Goal: Task Accomplishment & Management: Complete application form

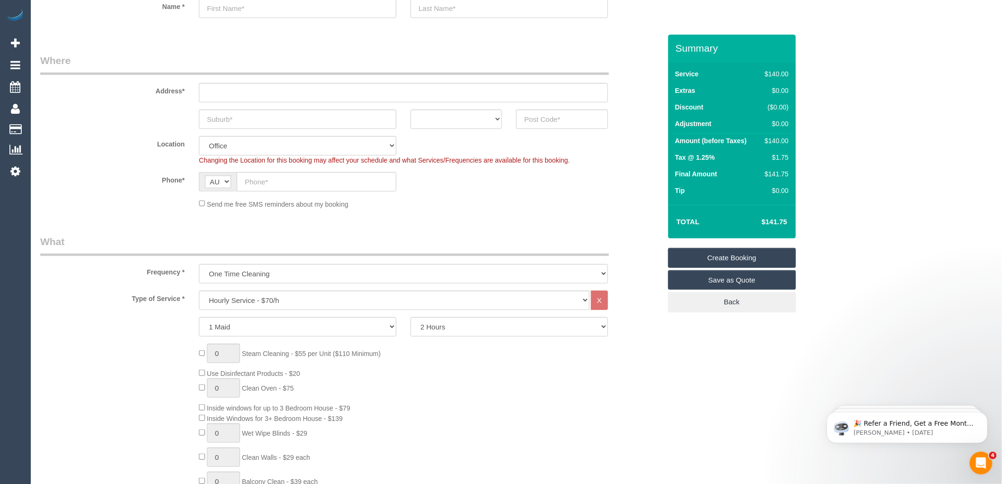
scroll to position [105, 0]
click at [248, 297] on select "Hourly Service - $70/h Hourly Service - $65/h Hourly Service - $60/h Hourly Ser…" at bounding box center [394, 296] width 391 height 19
select select "213"
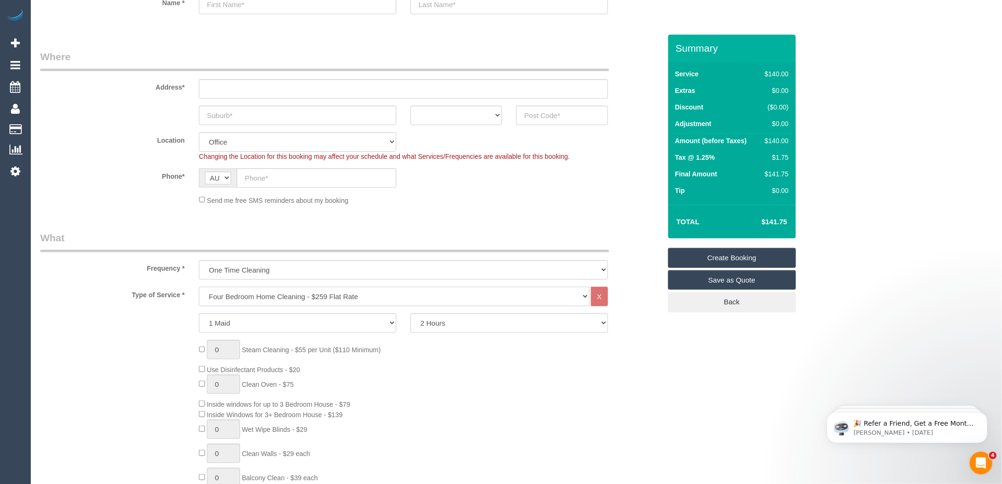
click at [199, 287] on select "Hourly Service - $70/h Hourly Service - $65/h Hourly Service - $60/h Hourly Ser…" at bounding box center [394, 296] width 391 height 19
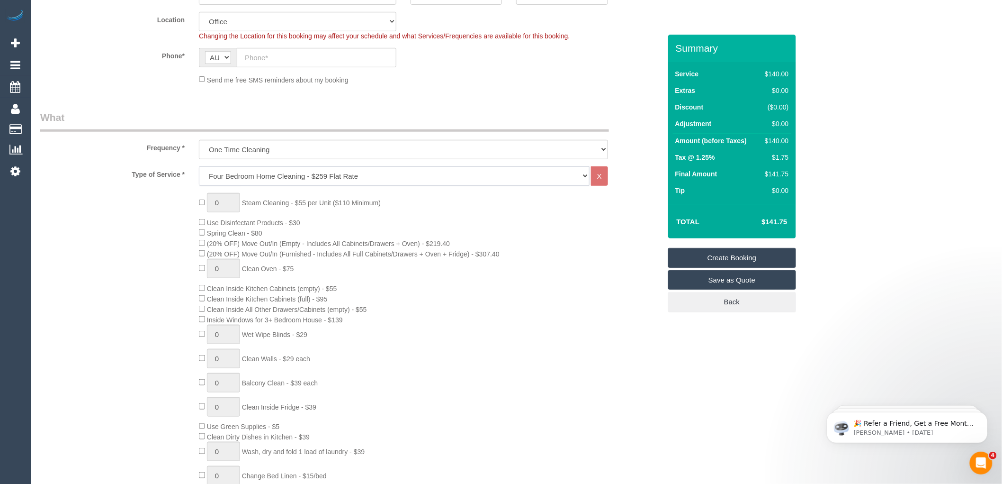
scroll to position [263, 0]
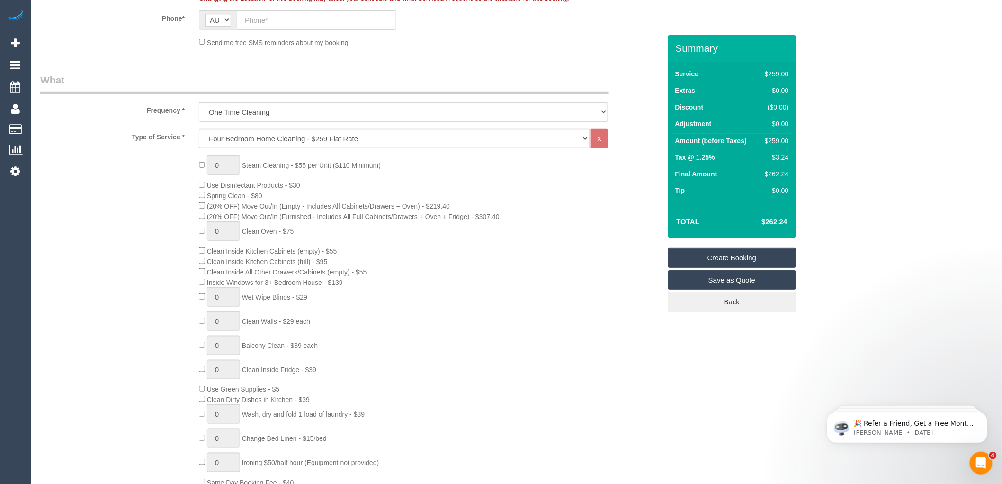
click at [718, 192] on td "Tip" at bounding box center [716, 191] width 86 height 17
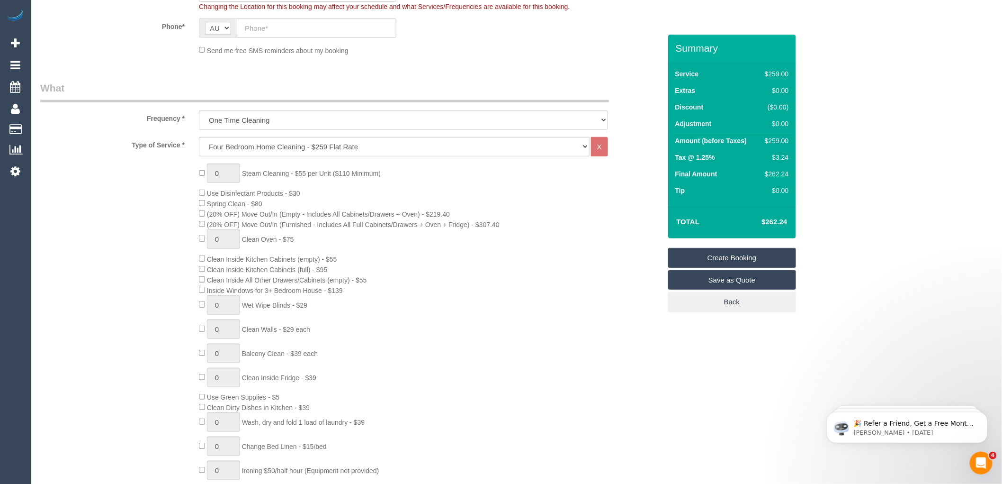
scroll to position [158, 0]
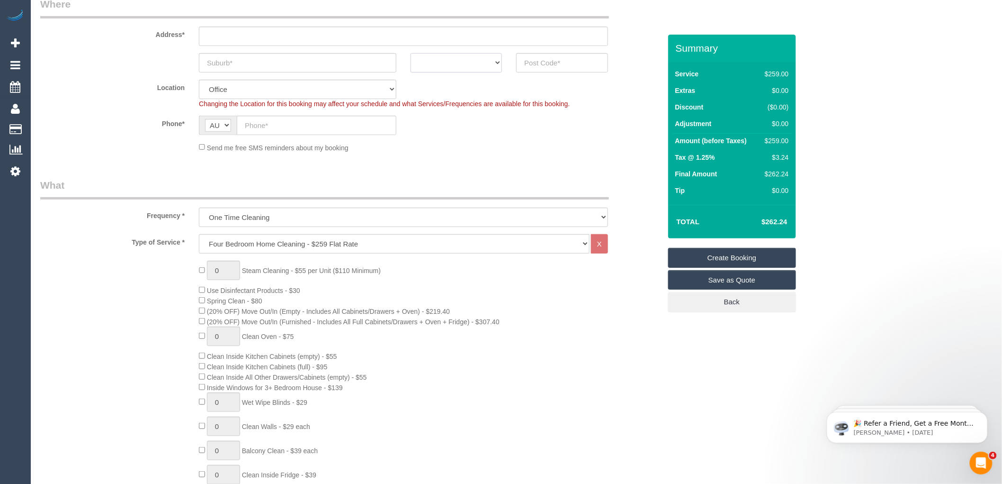
click at [495, 62] on select "ACT [GEOGRAPHIC_DATA] NT [GEOGRAPHIC_DATA] SA TAS [GEOGRAPHIC_DATA] [GEOGRAPHIC…" at bounding box center [456, 62] width 91 height 19
select select "VIC"
click at [411, 53] on select "ACT [GEOGRAPHIC_DATA] NT [GEOGRAPHIC_DATA] SA TAS [GEOGRAPHIC_DATA] [GEOGRAPHIC…" at bounding box center [456, 62] width 91 height 19
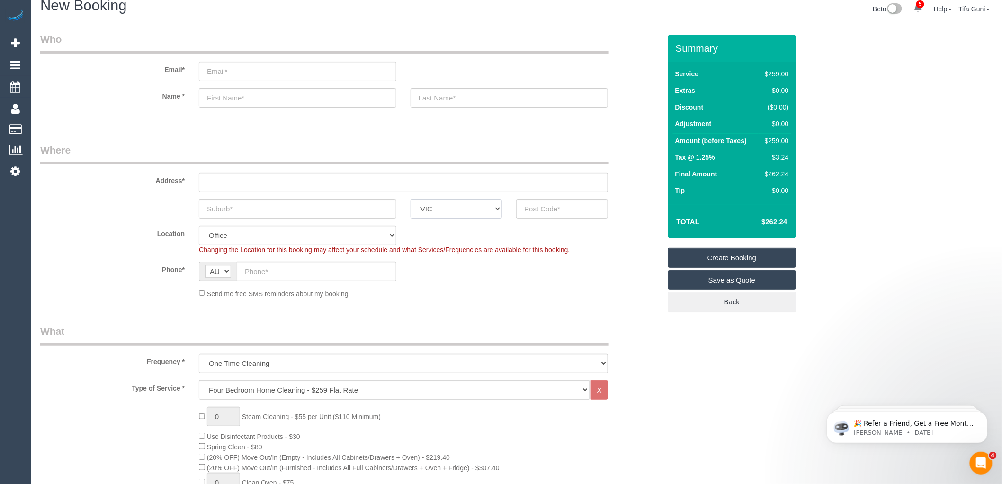
scroll to position [0, 0]
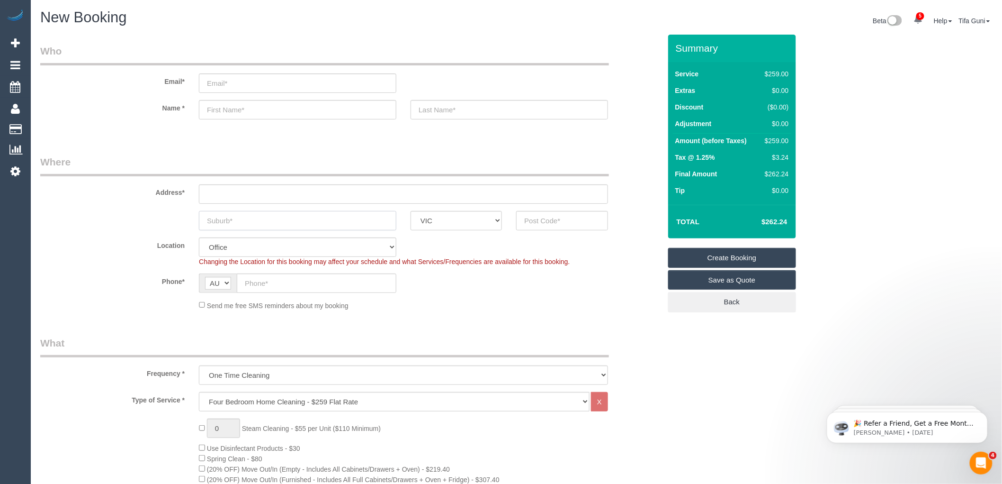
click at [283, 223] on input "text" at bounding box center [298, 220] width 198 height 19
type input "Mondrol"
click at [560, 225] on input "text" at bounding box center [561, 220] width 91 height 19
type input "3094"
click at [231, 188] on input "text" at bounding box center [403, 193] width 409 height 19
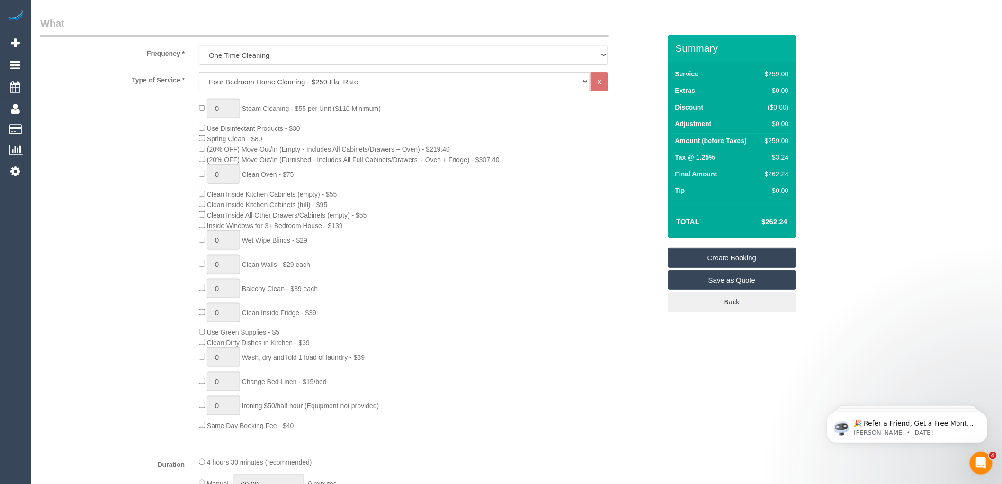
scroll to position [316, 0]
type input "-"
click at [253, 79] on select "Hourly Service - $70/h Hourly Service - $65/h Hourly Service - $60/h Hourly Ser…" at bounding box center [394, 85] width 391 height 19
select select "209"
click at [199, 77] on select "Hourly Service - $70/h Hourly Service - $65/h Hourly Service - $60/h Hourly Ser…" at bounding box center [394, 85] width 391 height 19
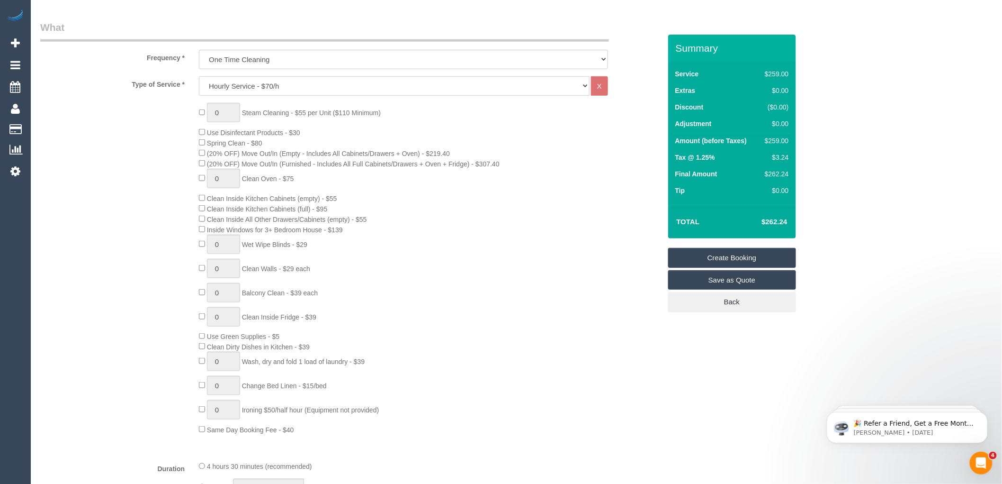
select select "1"
select select "120"
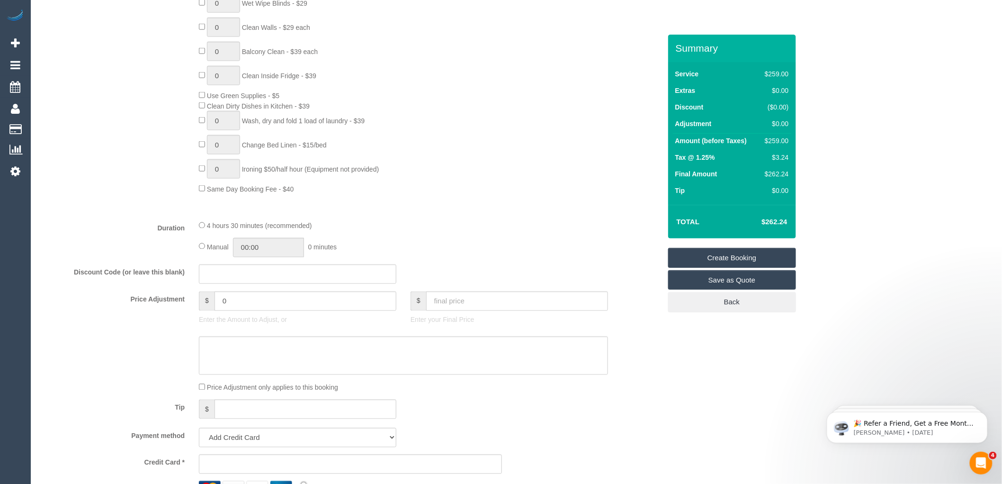
select select "56"
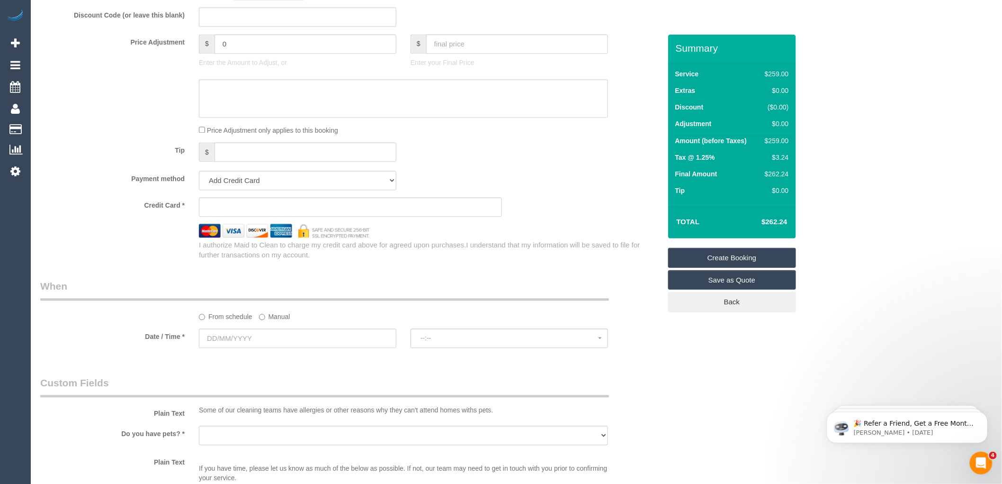
scroll to position [789, 0]
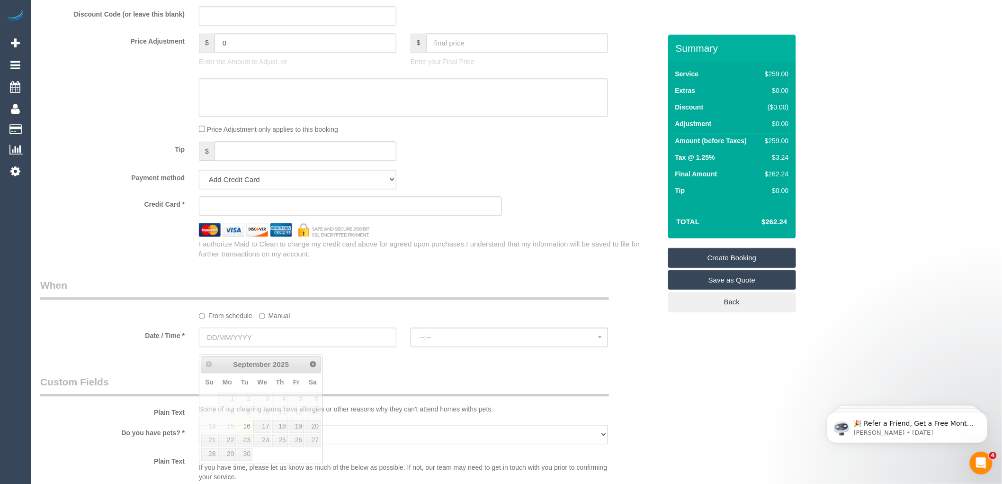
click at [238, 346] on input "text" at bounding box center [298, 336] width 198 height 19
select select "object:2338"
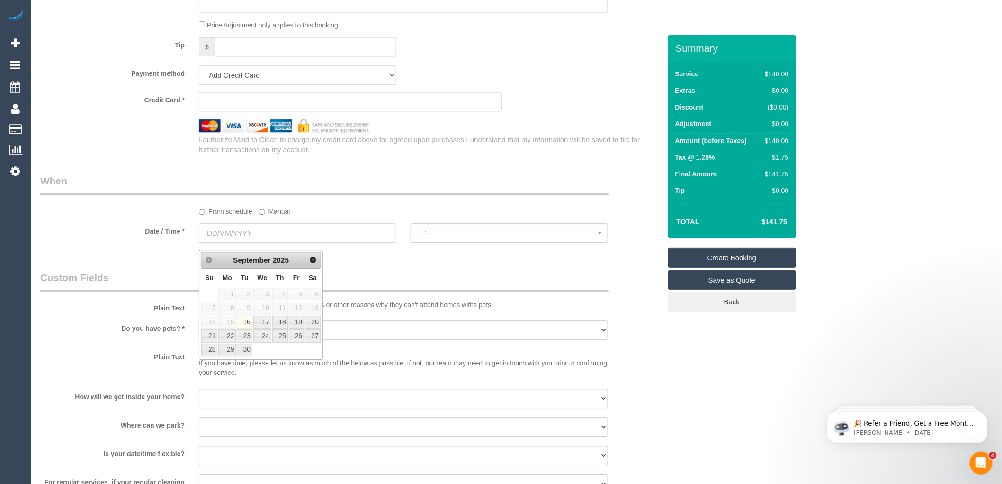
scroll to position [894, 0]
click at [233, 337] on link "22" at bounding box center [227, 334] width 18 height 13
type input "[DATE]"
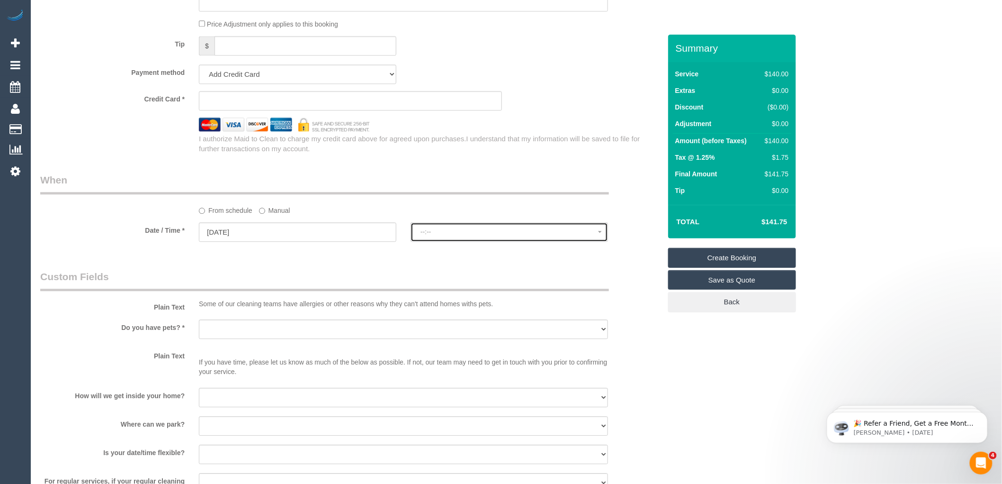
click at [434, 235] on span "--:--" at bounding box center [510, 232] width 178 height 8
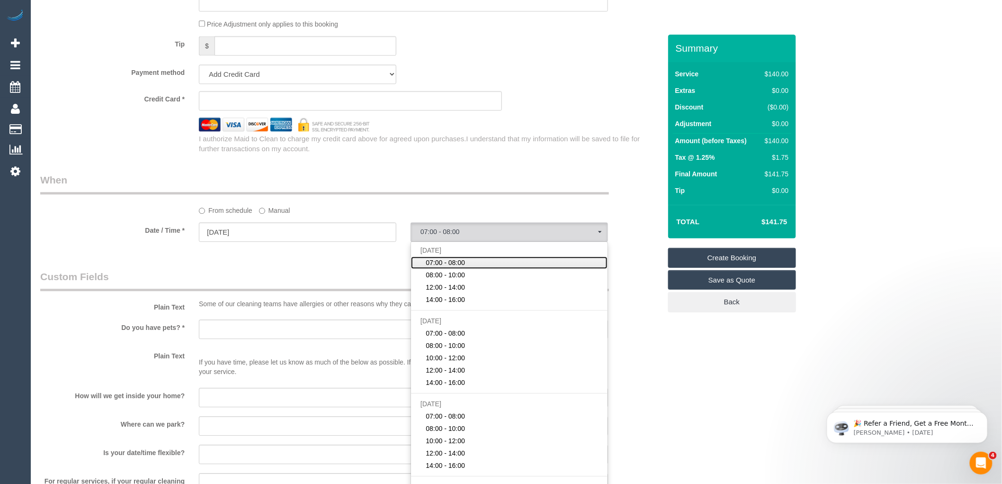
click at [451, 267] on span "07:00 - 08:00" at bounding box center [445, 262] width 39 height 9
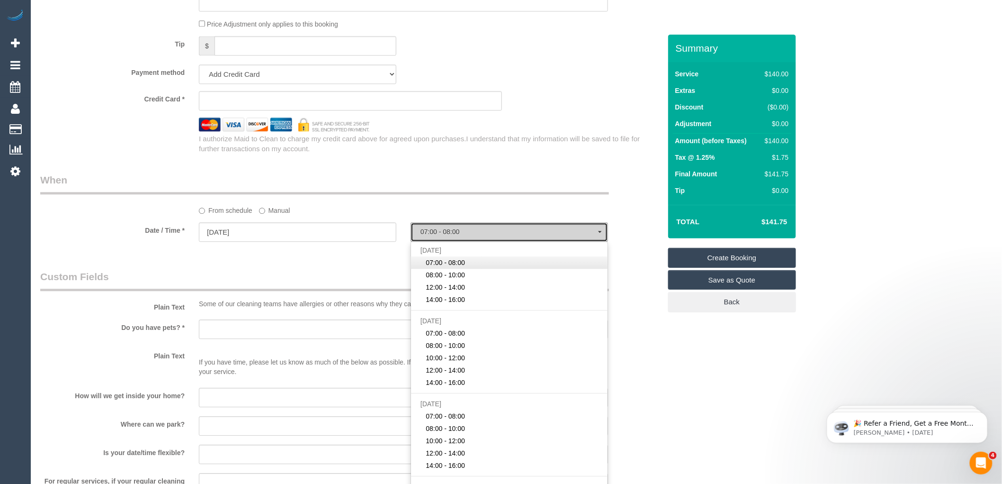
select select "spot1"
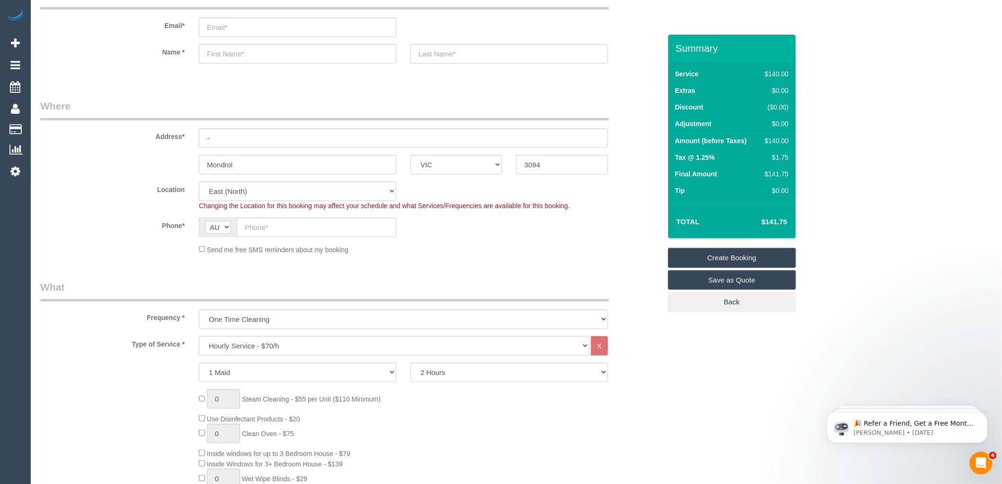
scroll to position [53, 0]
